Goal: Task Accomplishment & Management: Manage account settings

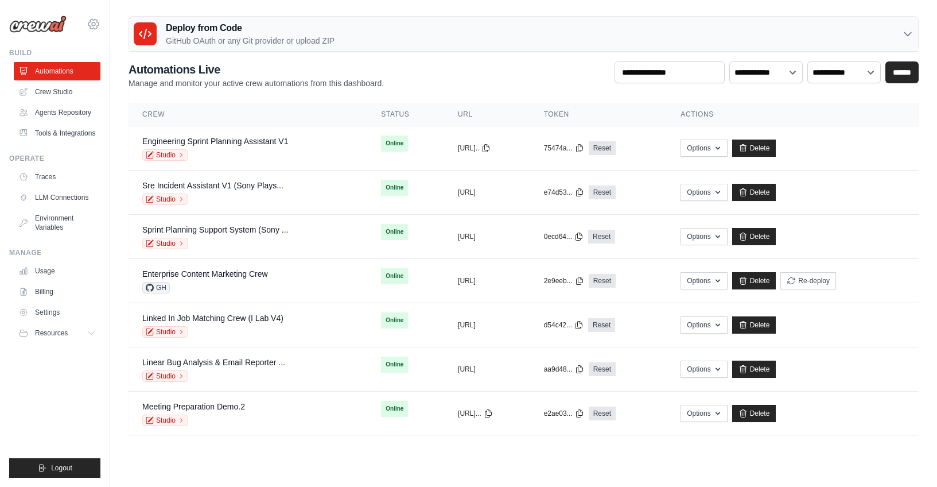
click at [98, 24] on icon at bounding box center [94, 24] width 14 height 14
click at [274, 64] on h2 "Automations Live" at bounding box center [256, 69] width 255 height 16
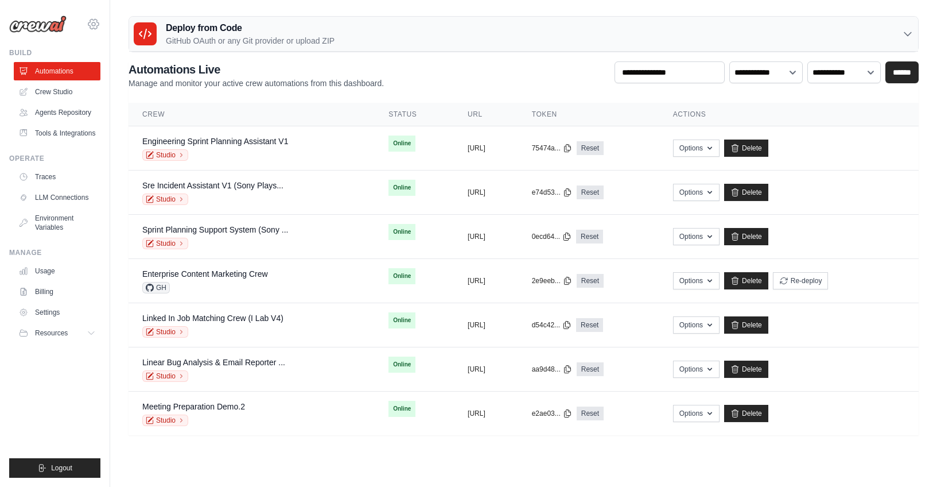
click at [92, 26] on icon at bounding box center [94, 24] width 14 height 14
click at [100, 17] on div "[PERSON_NAME][EMAIL_ADDRESS][DOMAIN_NAME] Settings Build Automations" at bounding box center [55, 243] width 110 height 487
click at [94, 19] on icon at bounding box center [93, 24] width 10 height 10
click at [92, 24] on icon at bounding box center [94, 24] width 14 height 14
click at [432, 78] on div "**********" at bounding box center [524, 75] width 790 height 28
